Goal: Check status: Check status

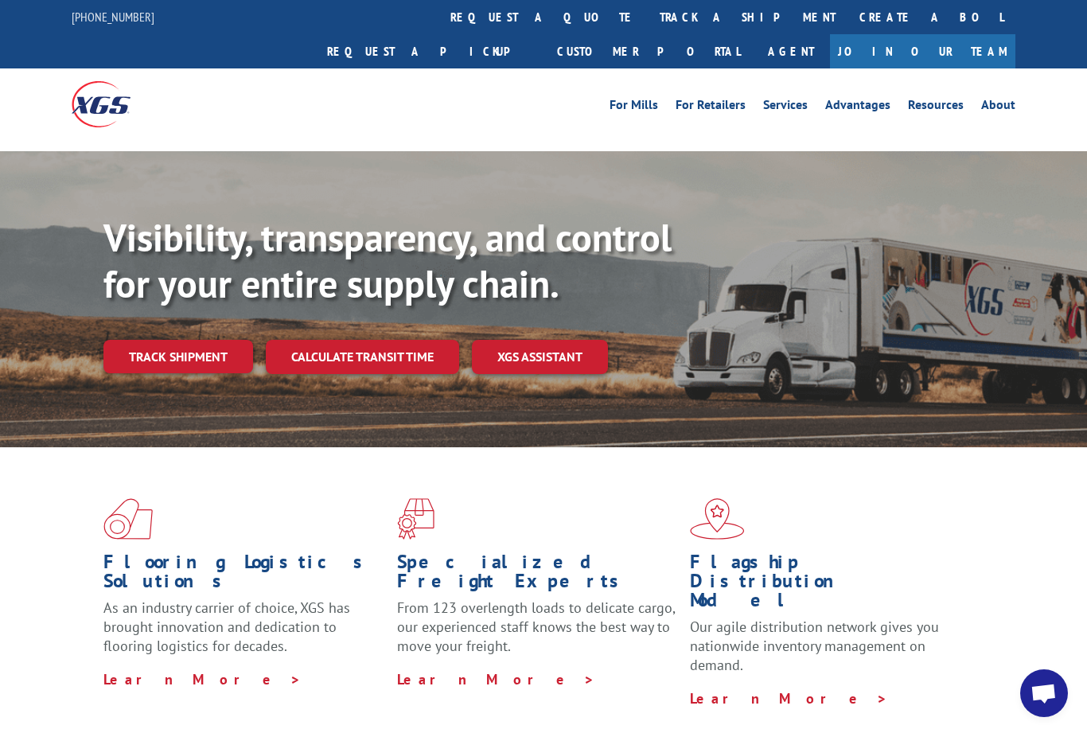
click at [648, 20] on link "track a shipment" at bounding box center [748, 17] width 200 height 34
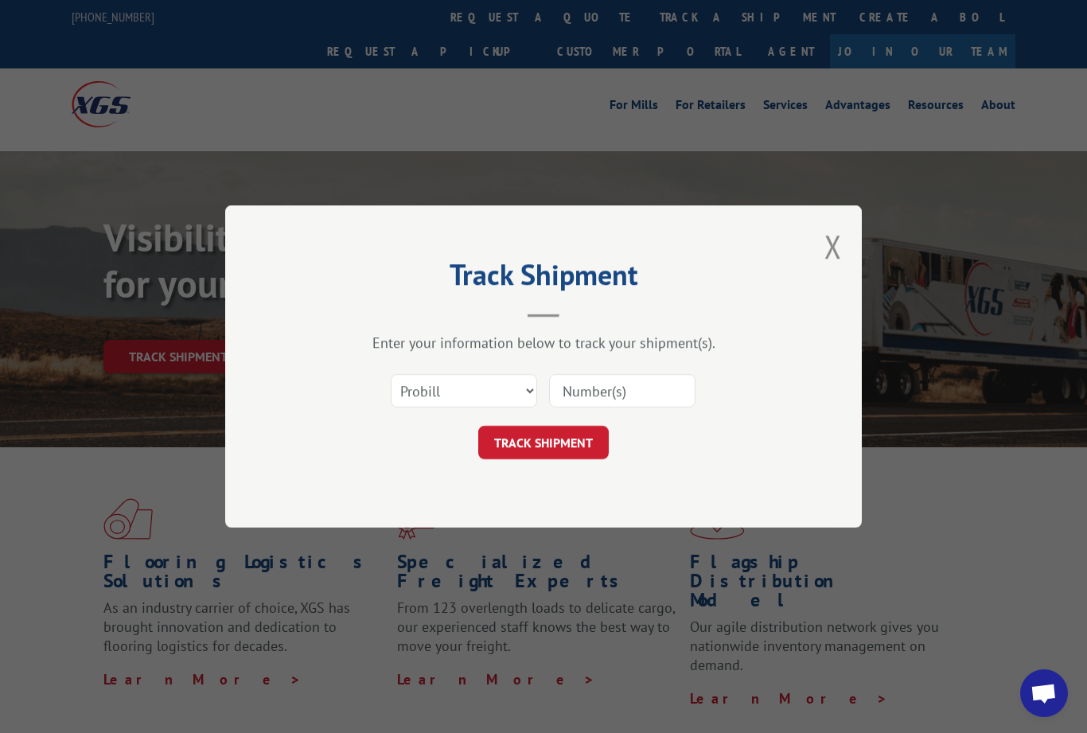
click at [589, 386] on input at bounding box center [622, 390] width 146 height 33
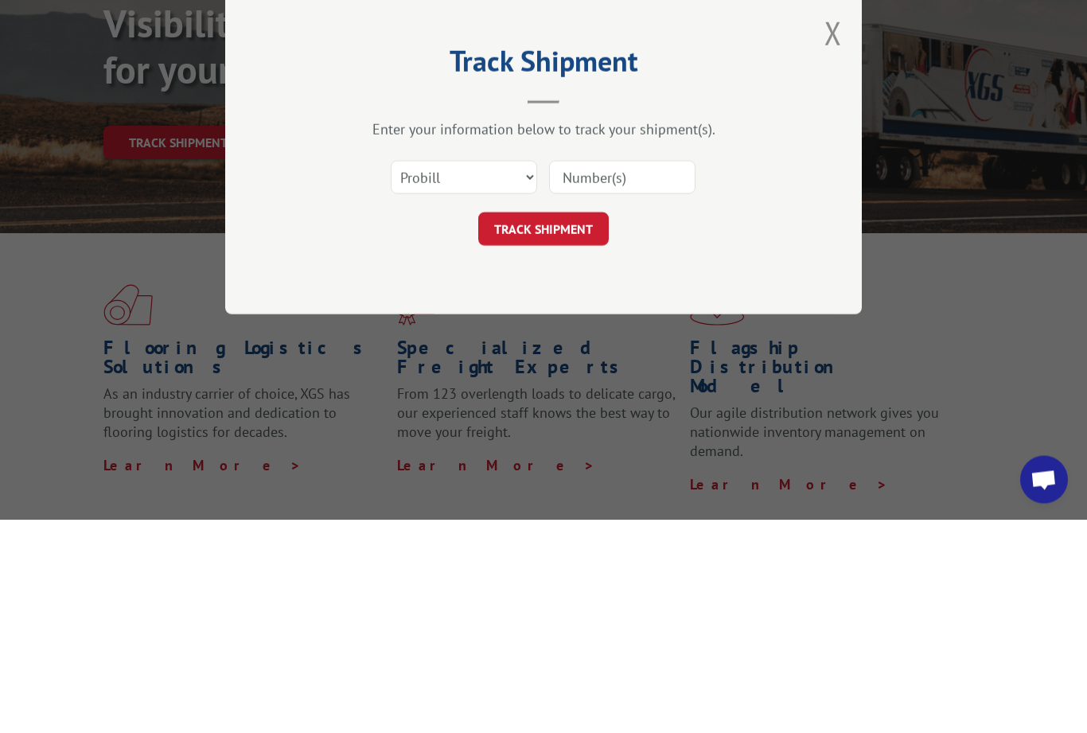
paste input "17001900"
type input "17001900"
click at [550, 426] on button "TRACK SHIPMENT" at bounding box center [543, 442] width 130 height 33
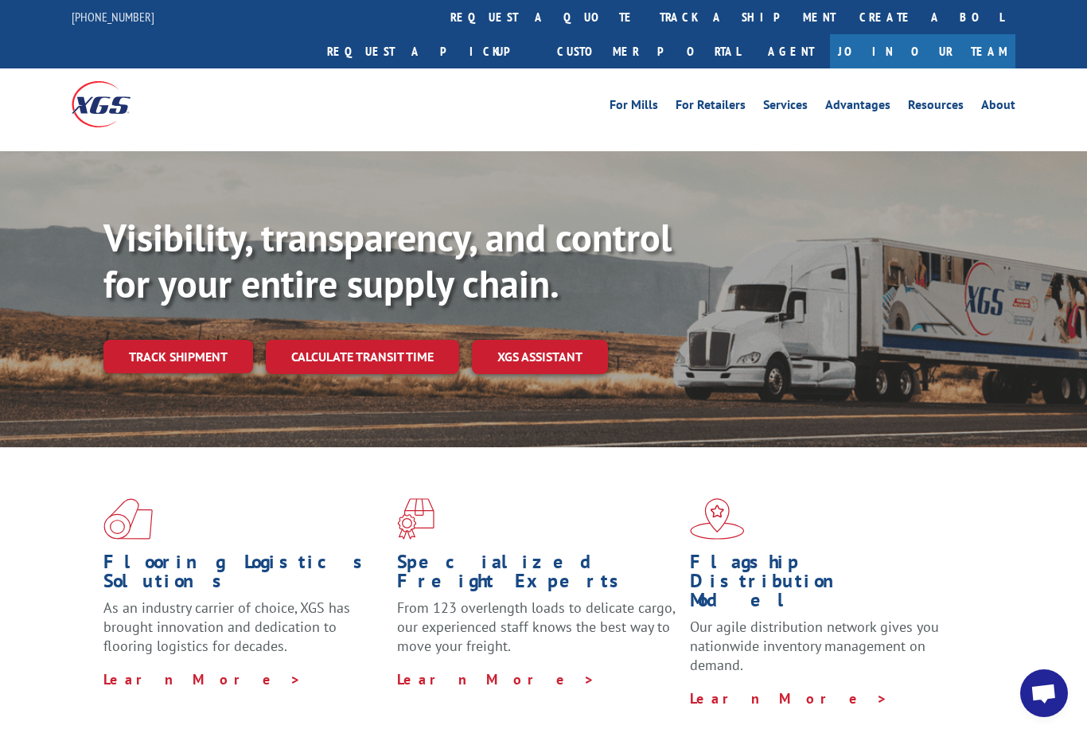
click at [648, 18] on link "track a shipment" at bounding box center [748, 17] width 200 height 34
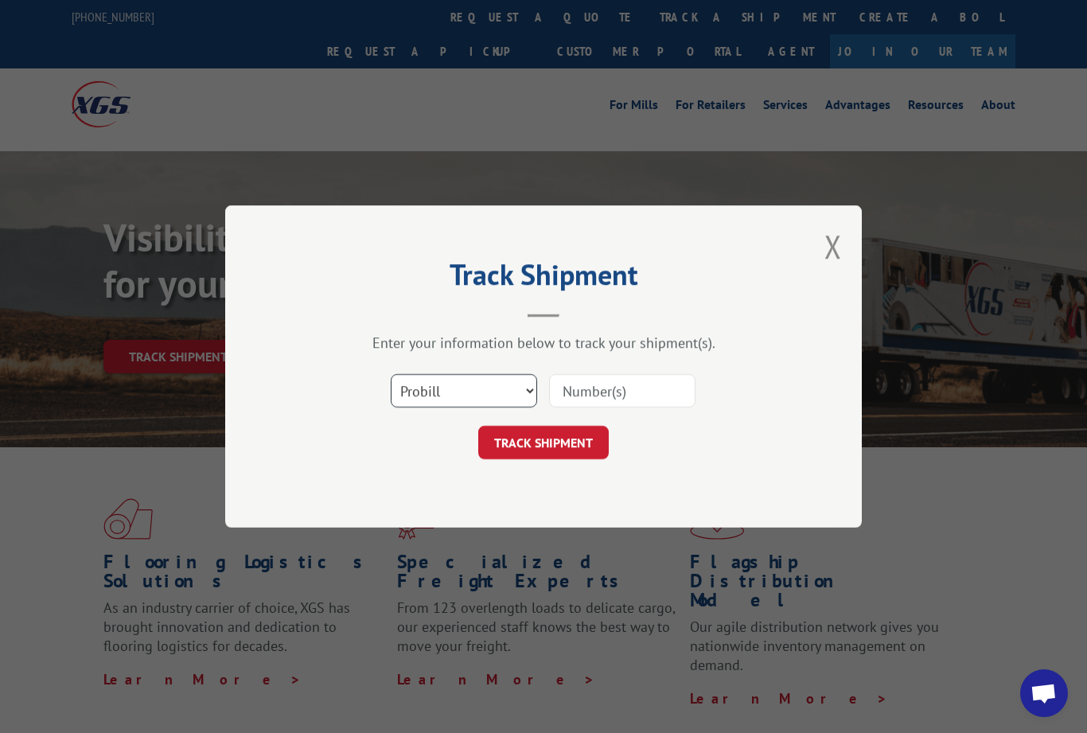
click at [528, 391] on select "Select category... Probill BOL PO" at bounding box center [464, 390] width 146 height 33
select select "bol"
click at [589, 390] on input at bounding box center [622, 390] width 146 height 33
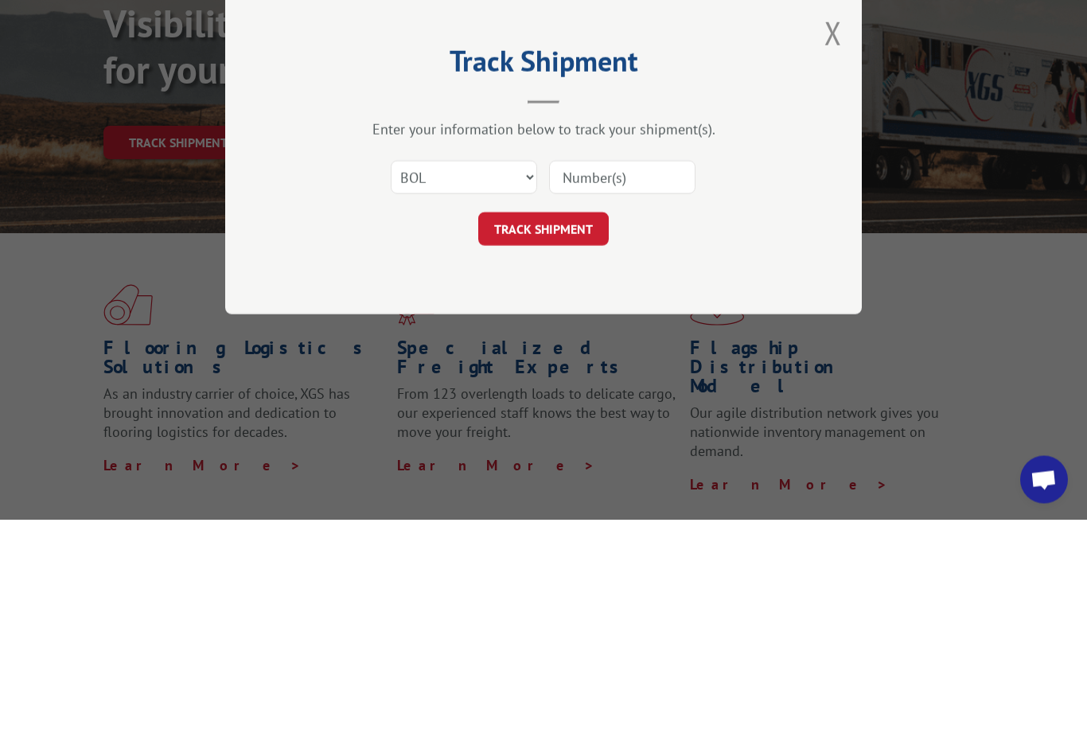
paste input "17001900"
type input "17001900"
click at [560, 426] on button "TRACK SHIPMENT" at bounding box center [543, 442] width 130 height 33
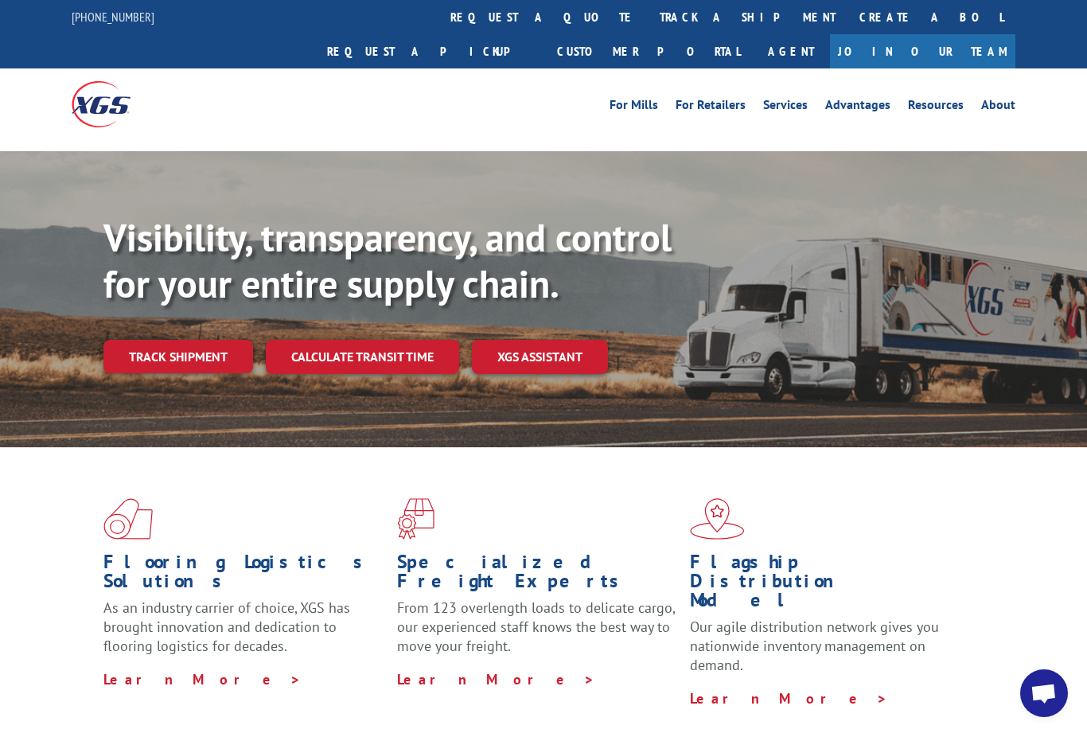
click at [648, 15] on link "track a shipment" at bounding box center [748, 17] width 200 height 34
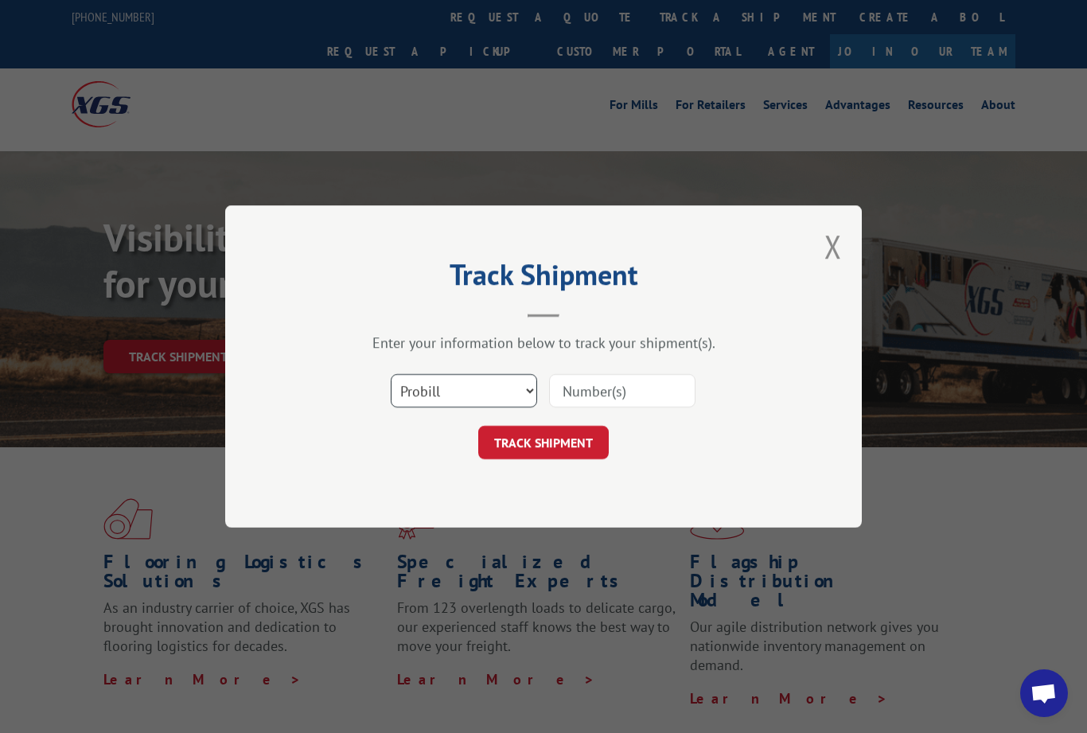
click at [519, 387] on select "Select category... Probill BOL PO" at bounding box center [464, 390] width 146 height 33
select select "po"
click at [596, 387] on input at bounding box center [622, 390] width 146 height 33
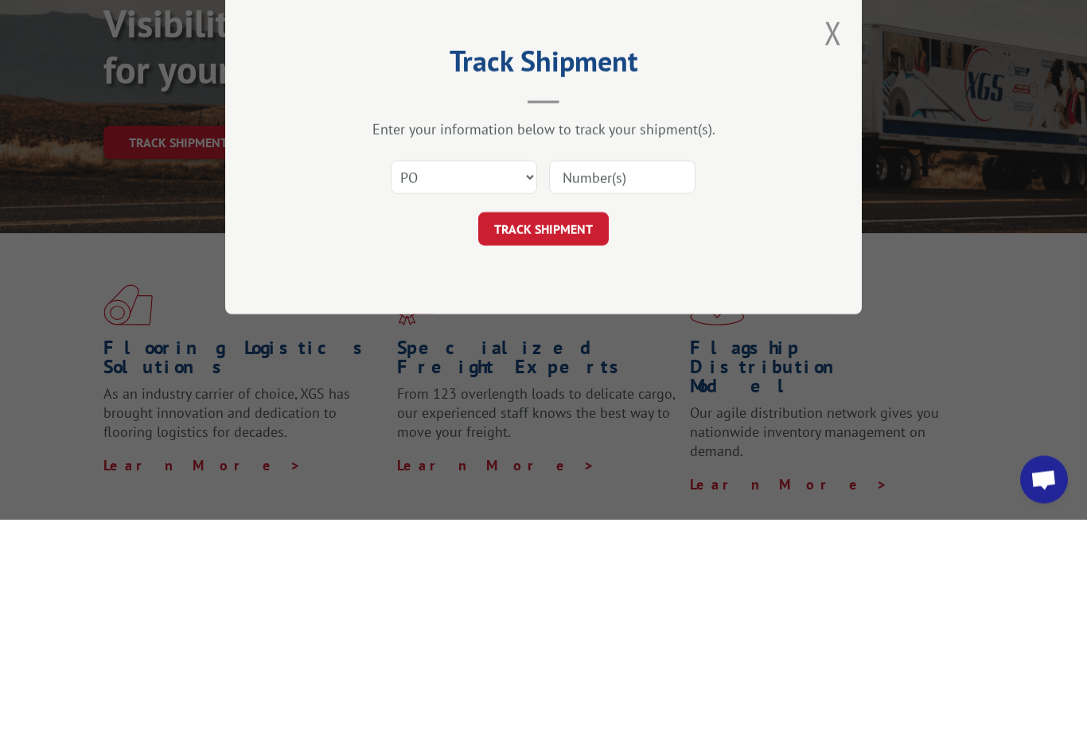
paste input "17001900"
type input "17001900"
click at [556, 426] on button "TRACK SHIPMENT" at bounding box center [543, 442] width 130 height 33
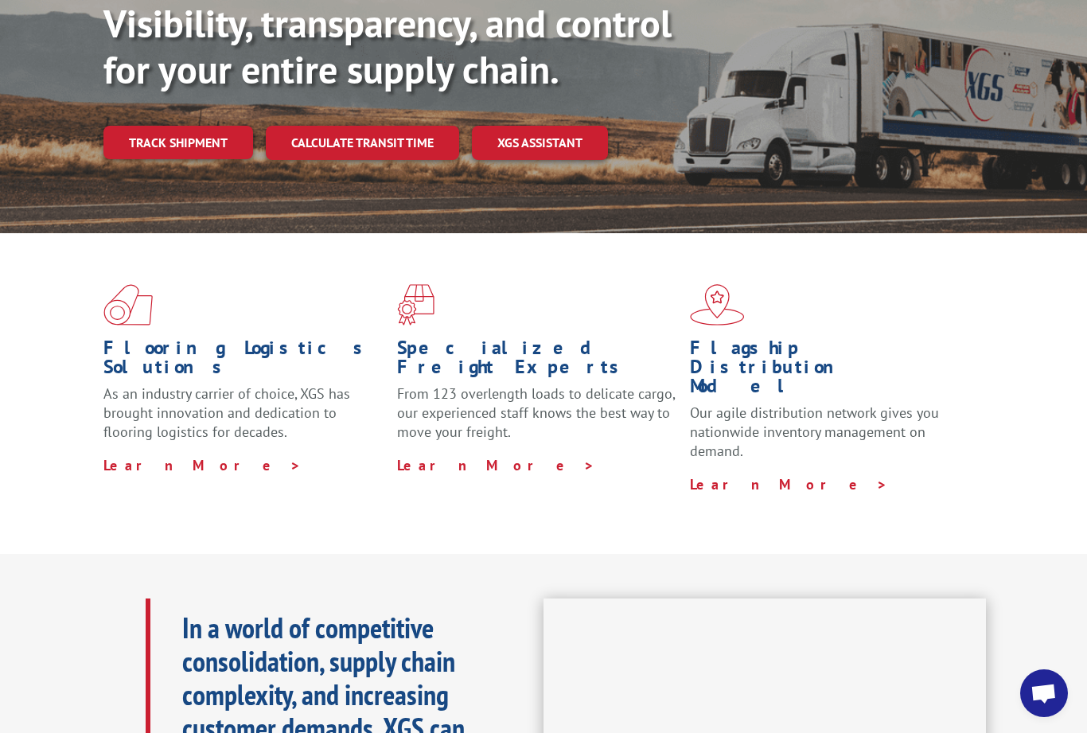
click at [181, 126] on link "Track shipment" at bounding box center [178, 142] width 150 height 33
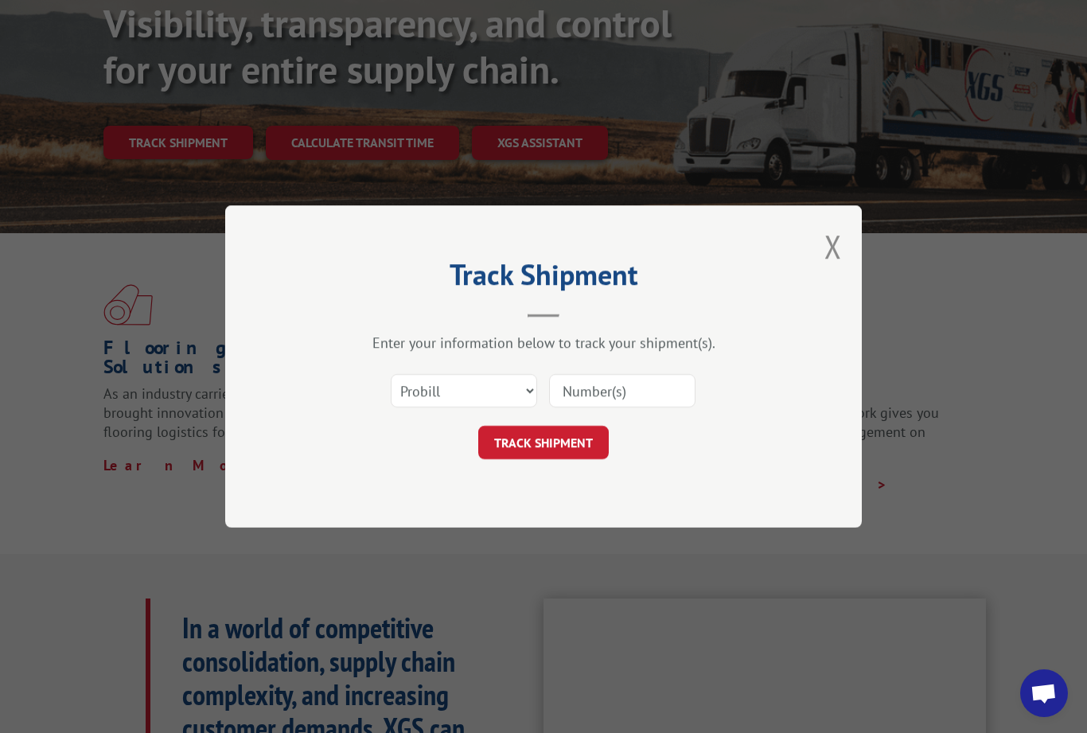
click at [972, 240] on div "Track Shipment Enter your information below to track your shipment(s). Select c…" at bounding box center [543, 366] width 1087 height 733
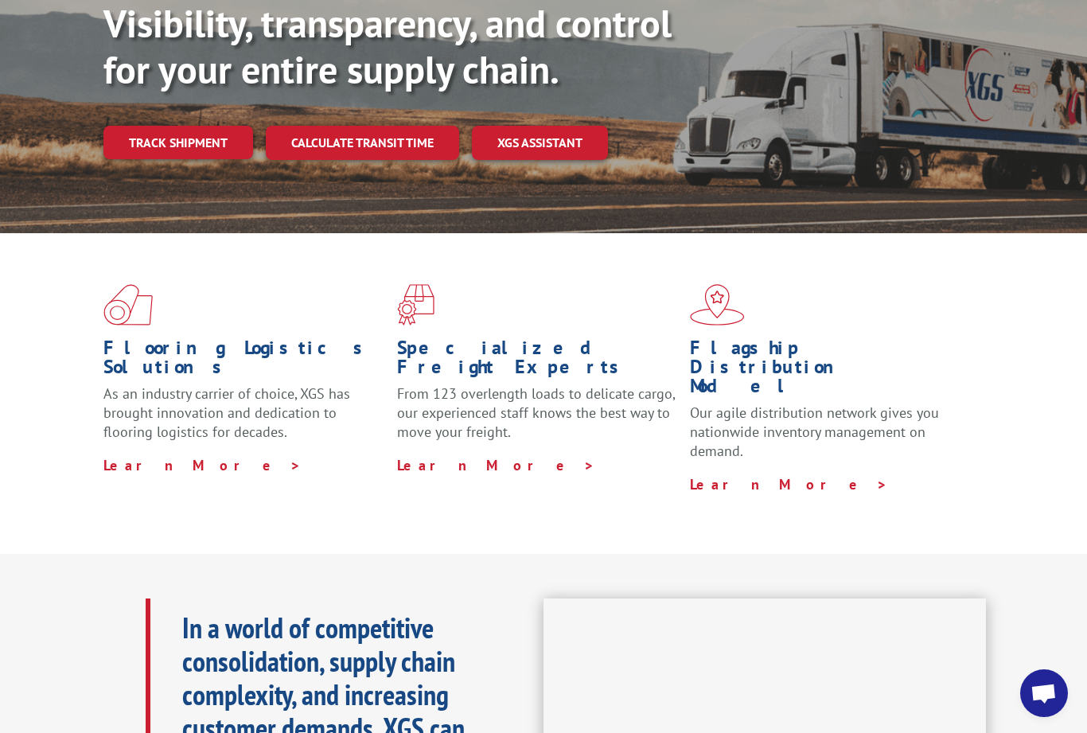
click at [209, 126] on link "Track shipment" at bounding box center [178, 142] width 150 height 33
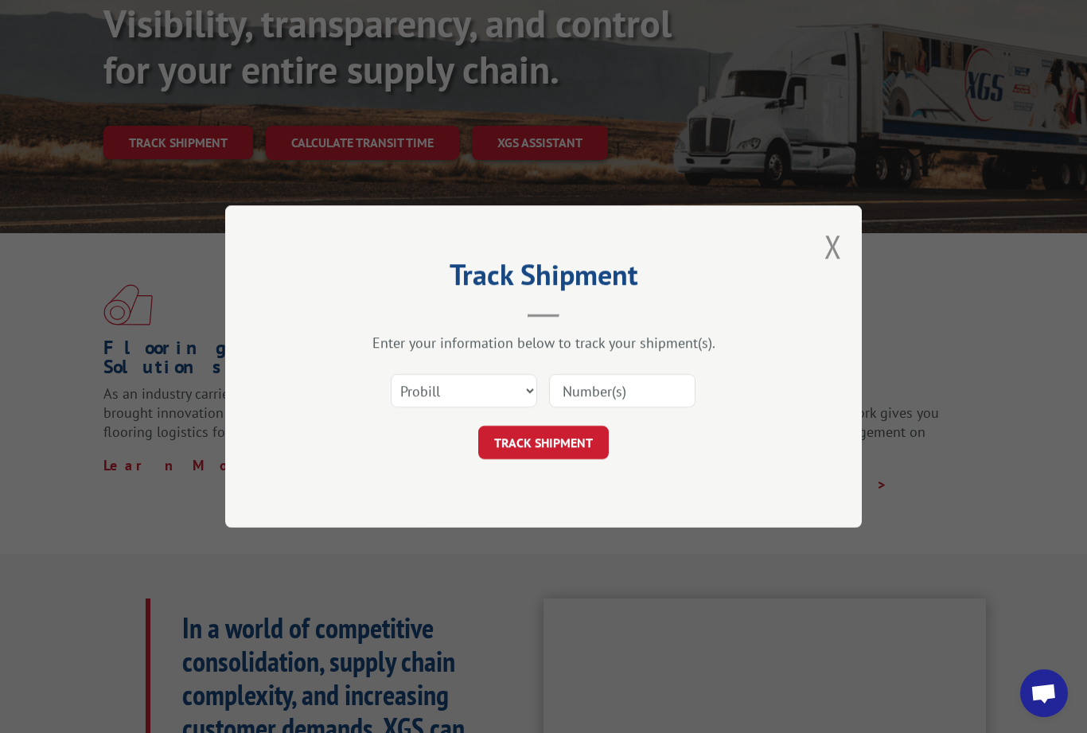
click at [593, 386] on input at bounding box center [622, 390] width 146 height 33
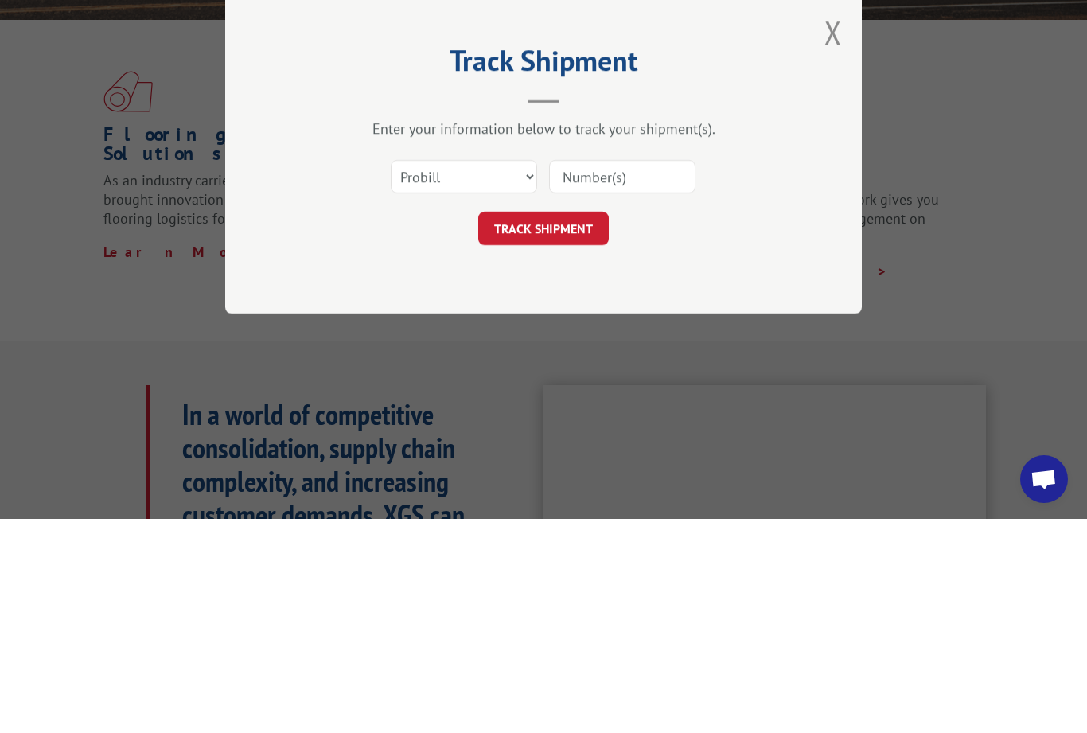
paste input "WN32283462"
type input "WN32283462"
click at [549, 426] on button "TRACK SHIPMENT" at bounding box center [543, 442] width 130 height 33
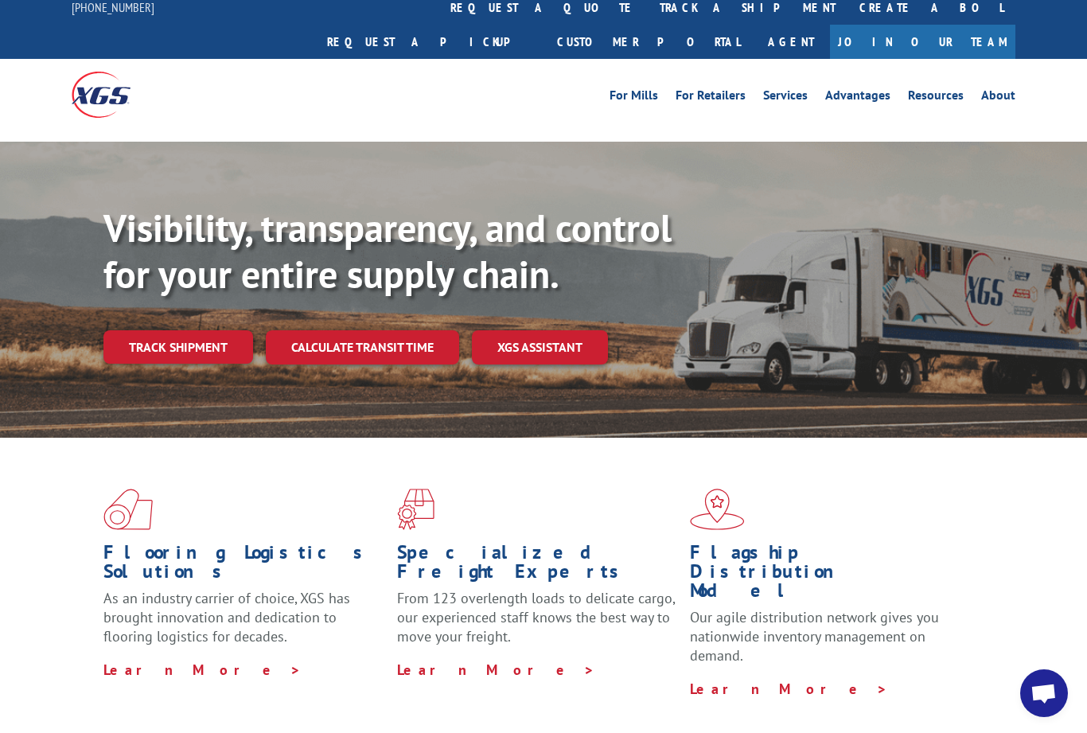
scroll to position [0, 0]
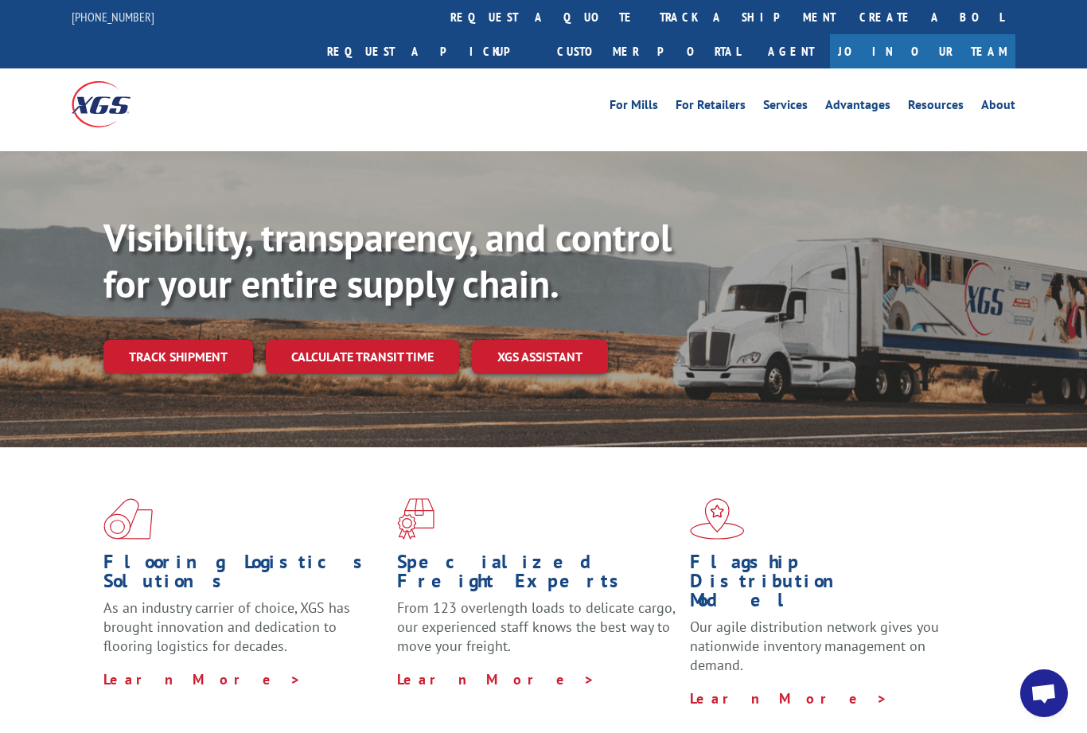
click at [177, 340] on link "Track shipment" at bounding box center [178, 356] width 150 height 33
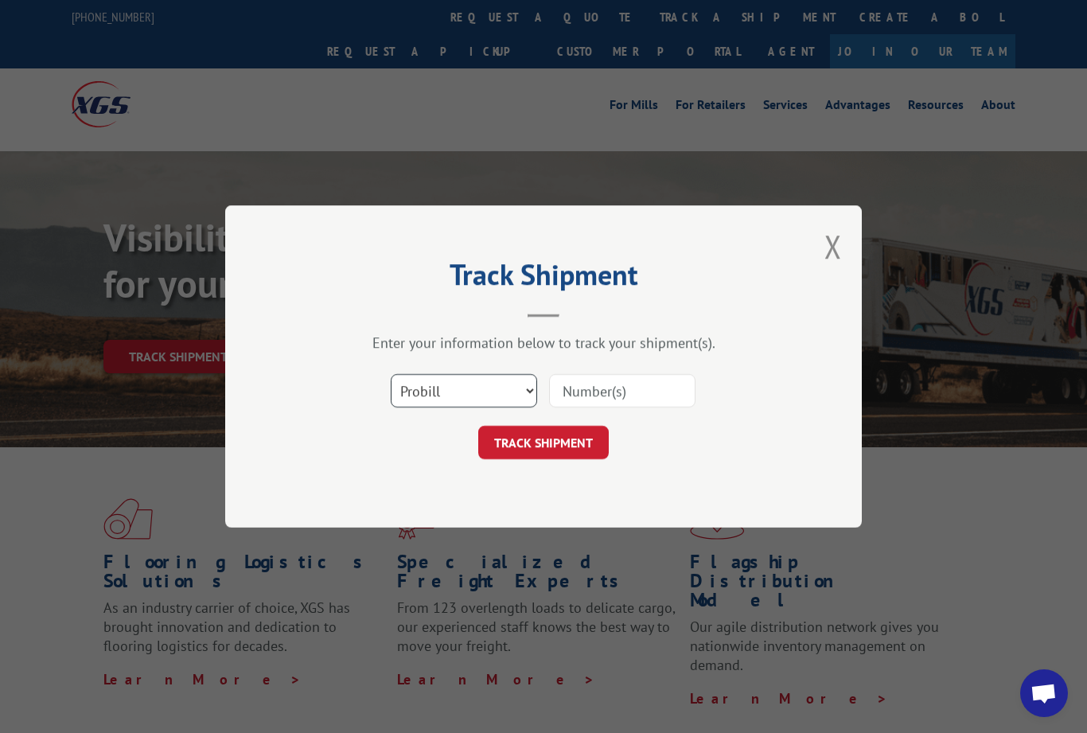
click at [516, 387] on select "Select category... Probill BOL PO" at bounding box center [464, 390] width 146 height 33
select select "po"
click at [627, 386] on input at bounding box center [622, 390] width 146 height 33
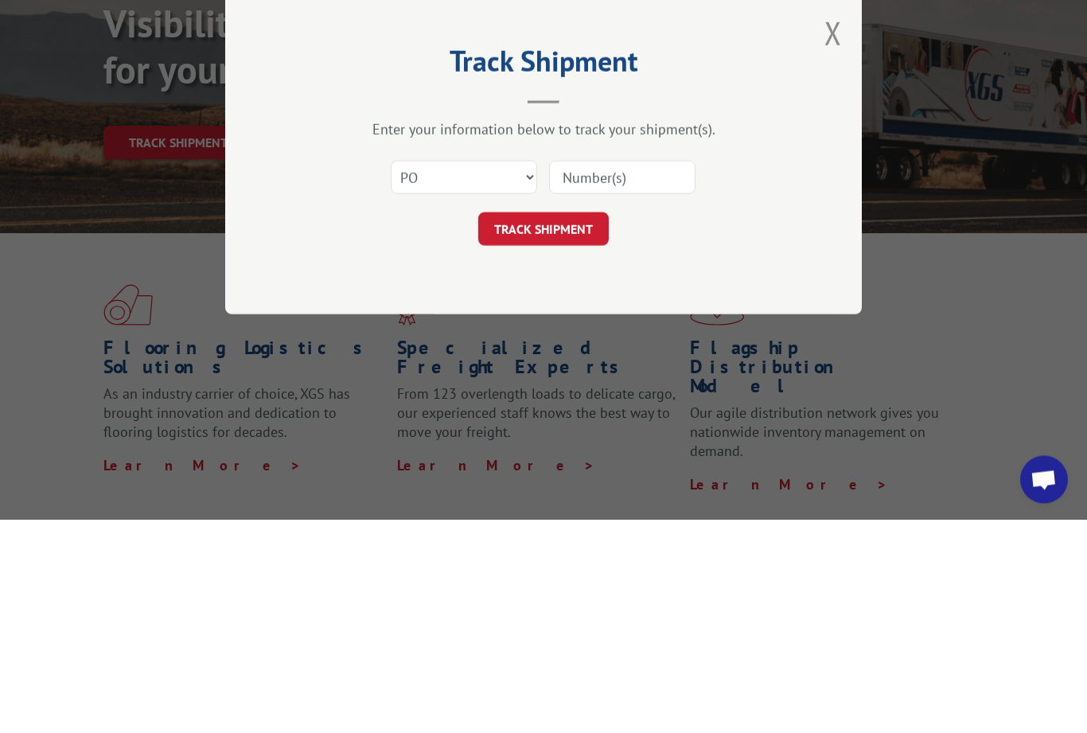
click at [596, 374] on input at bounding box center [622, 390] width 146 height 33
paste input "WN32283462"
type input "WN32283462"
click at [551, 426] on button "TRACK SHIPMENT" at bounding box center [543, 442] width 130 height 33
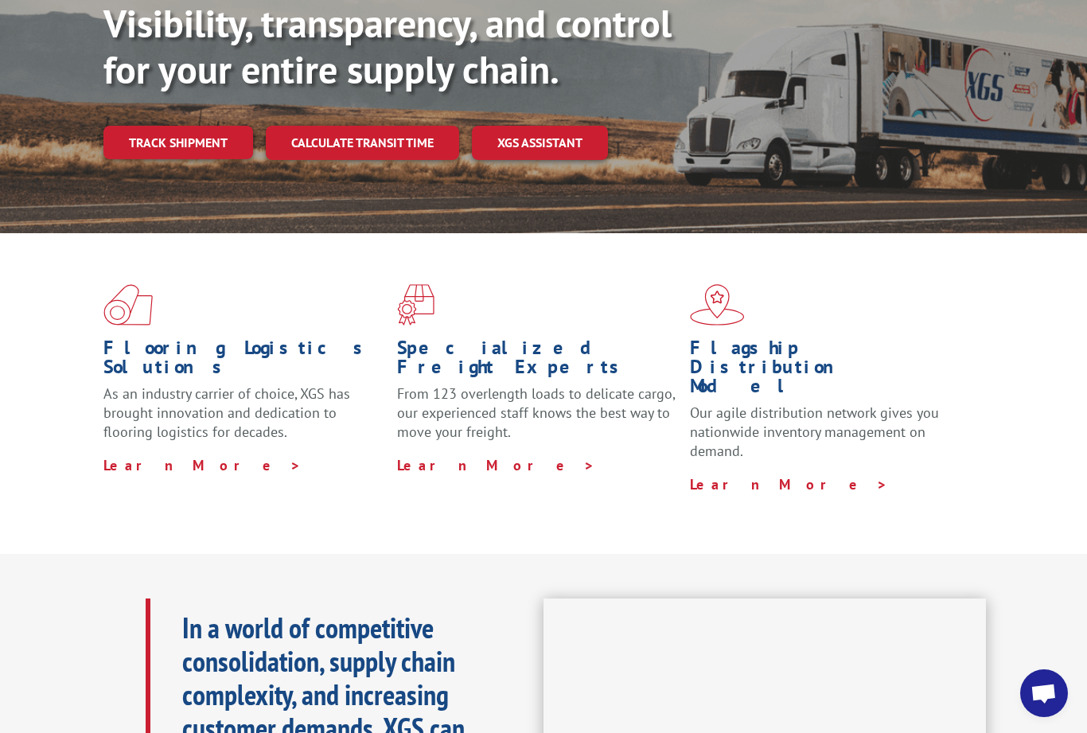
click at [181, 126] on link "Track shipment" at bounding box center [178, 142] width 150 height 33
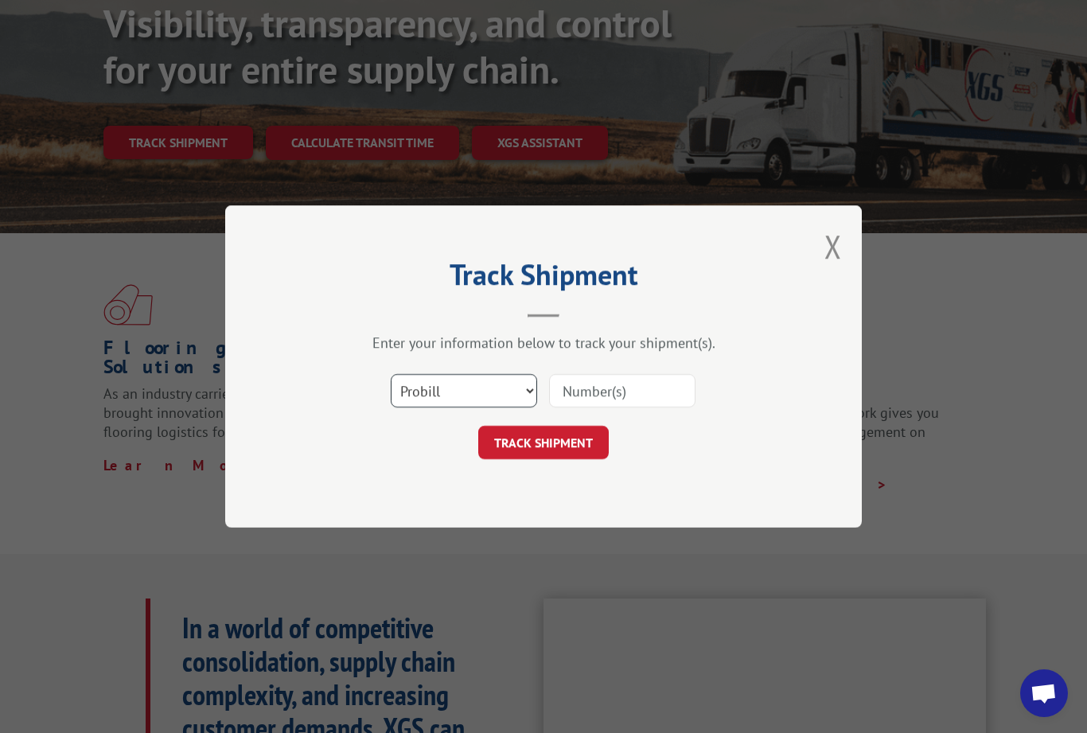
click at [470, 384] on select "Select category... Probill BOL PO" at bounding box center [464, 390] width 146 height 33
select select "bol"
click at [603, 383] on input at bounding box center [622, 390] width 146 height 33
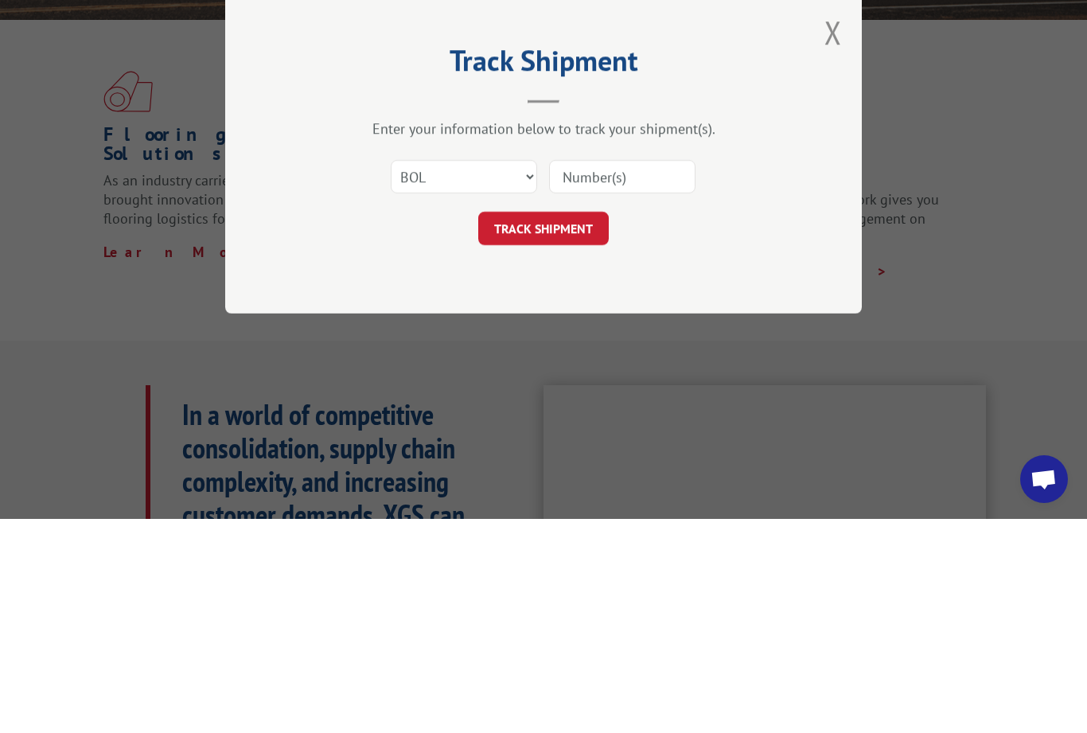
paste input "WN32283462"
type input "WN32283462"
click at [550, 426] on button "TRACK SHIPMENT" at bounding box center [543, 442] width 130 height 33
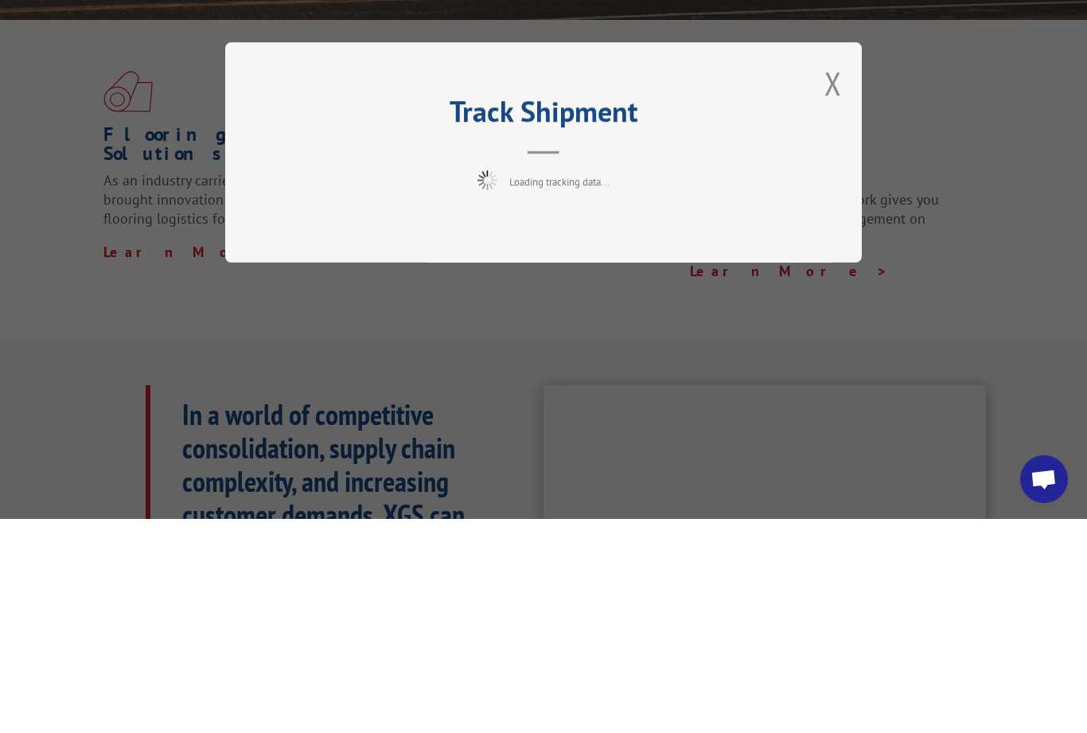
scroll to position [428, 0]
